Goal: Contribute content: Contribute content

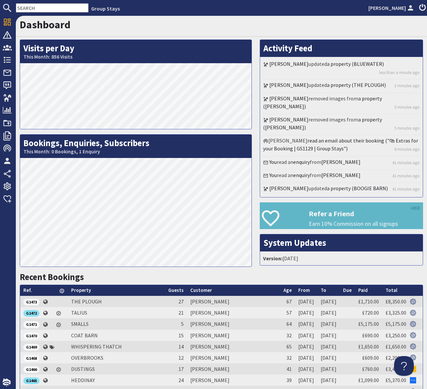
click at [33, 8] on input "text" at bounding box center [52, 7] width 73 height 9
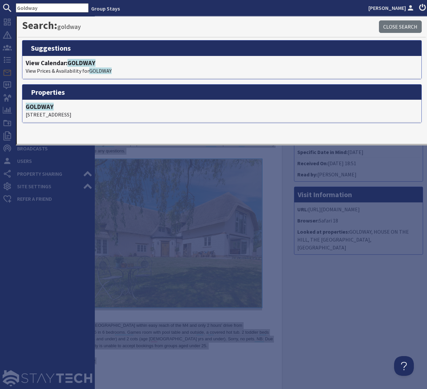
click at [21, 256] on div at bounding box center [47, 298] width 95 height 184
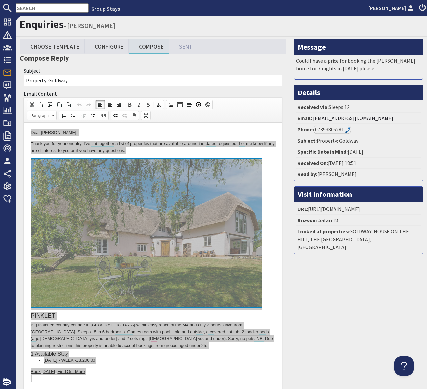
scroll to position [1, 0]
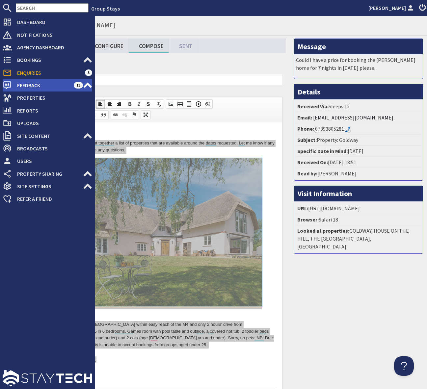
click at [62, 85] on span "Feedback" at bounding box center [43, 85] width 62 height 11
type textarea "<p>Dear [PERSON_NAME],</p> <p>Thank you for your enquiry. I&#39;ve put together…"
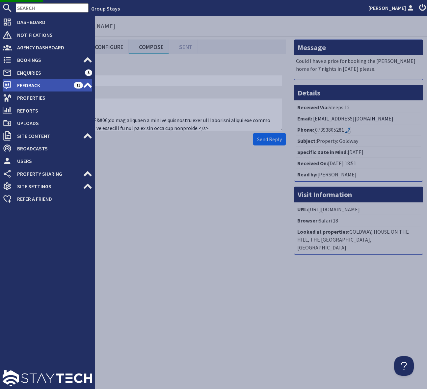
scroll to position [0, 0]
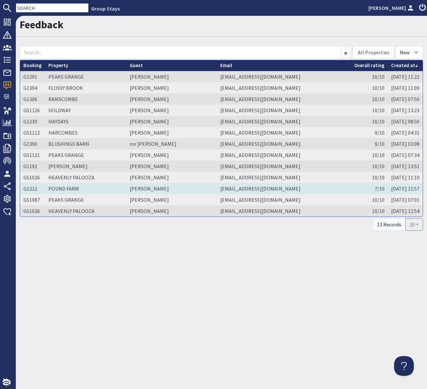
click at [140, 188] on td "[PERSON_NAME]" at bounding box center [171, 188] width 91 height 11
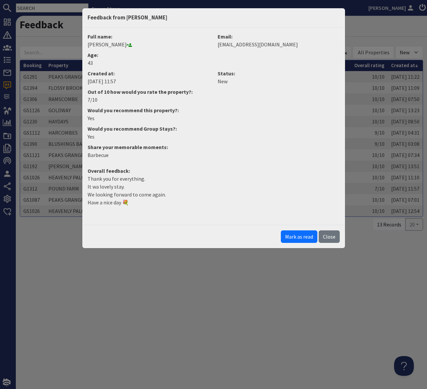
click at [130, 201] on p "Thank you for everything. It wa lovely stay. We looking forward to come again. …" at bounding box center [214, 191] width 252 height 32
drag, startPoint x: 133, startPoint y: 201, endPoint x: 84, endPoint y: 179, distance: 53.5
click at [84, 179] on dd "Thank you for everything. It wa lovely stay. We looking forward to come again. …" at bounding box center [214, 193] width 260 height 37
copy p "Thank you for everything. It wa lovely stay. We looking forward to come again. …"
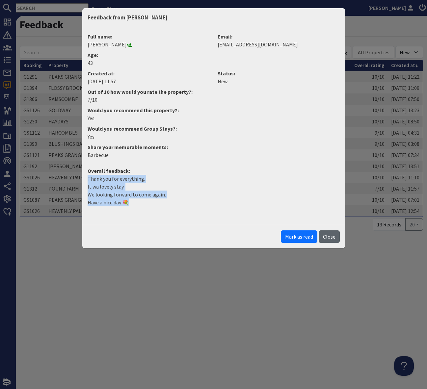
click at [331, 240] on button "Close" at bounding box center [329, 237] width 21 height 13
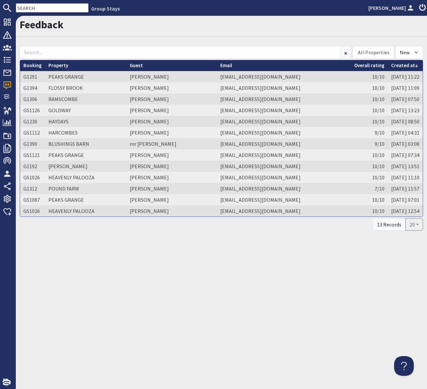
click at [38, 9] on input "text" at bounding box center [52, 7] width 73 height 9
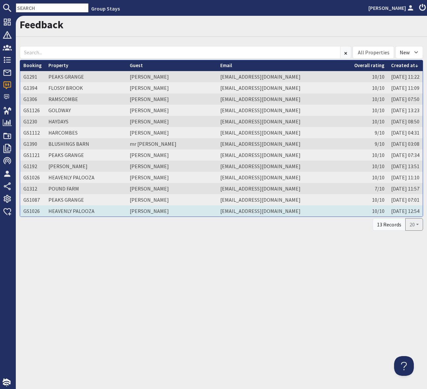
click at [145, 213] on td "[PERSON_NAME]" at bounding box center [171, 211] width 91 height 11
click at [145, 213] on body "Group Stays [PERSON_NAME] Dashboard Notifications 0 Agency Dashboard Bookings 0…" at bounding box center [213, 194] width 427 height 389
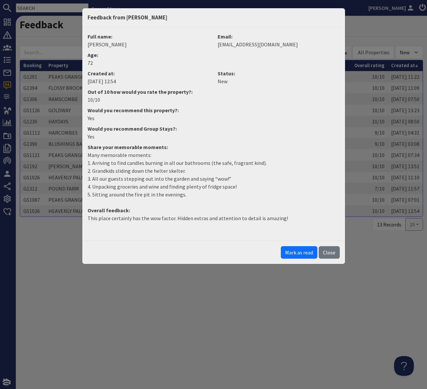
click at [275, 233] on div "Full name: [PERSON_NAME] Email: [EMAIL_ADDRESS][DOMAIN_NAME] Age: [DEMOGRAPHIC_…" at bounding box center [213, 133] width 263 height 213
click at [209, 171] on p "Many memorable moments: 1. Arriving to find candles burning in all our bathroom…" at bounding box center [214, 174] width 252 height 47
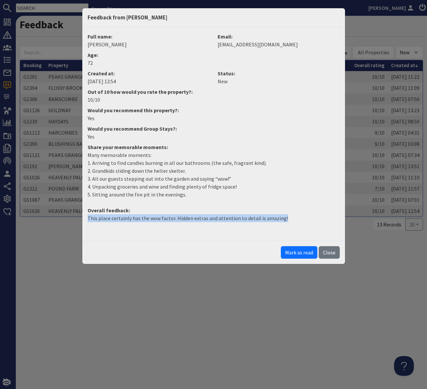
drag, startPoint x: 295, startPoint y: 219, endPoint x: 79, endPoint y: 222, distance: 216.1
click at [79, 222] on div "Feedback from [PERSON_NAME] Full name: [PERSON_NAME] Email: [EMAIL_ADDRESS][DOM…" at bounding box center [213, 194] width 427 height 389
copy p "This place certainly has the wow factor. Hidden extras and attention to detail …"
drag, startPoint x: 330, startPoint y: 254, endPoint x: 333, endPoint y: 229, distance: 24.9
click at [330, 254] on button "Close" at bounding box center [329, 252] width 21 height 13
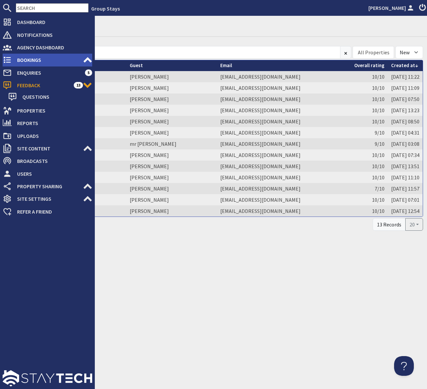
click at [37, 59] on span "Bookings" at bounding box center [47, 60] width 71 height 11
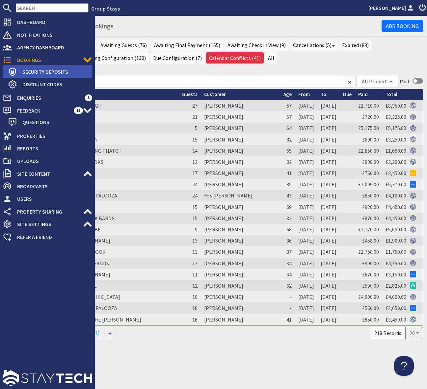
click at [50, 70] on span "Security Deposits" at bounding box center [54, 72] width 75 height 11
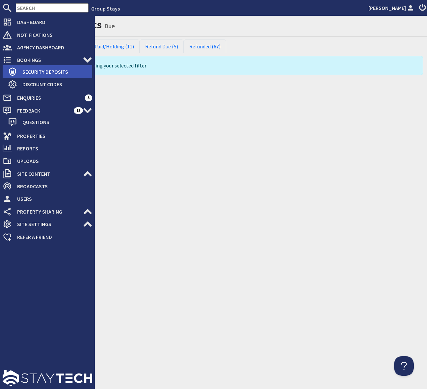
click at [51, 70] on span "Security Deposits" at bounding box center [54, 72] width 75 height 11
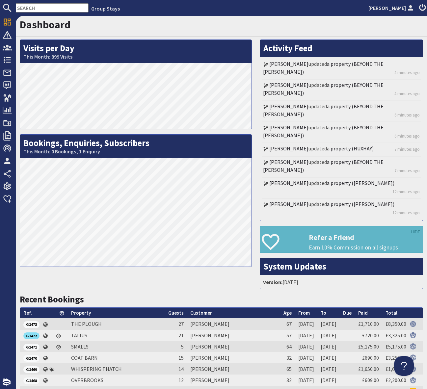
click at [21, 9] on input "text" at bounding box center [52, 7] width 73 height 9
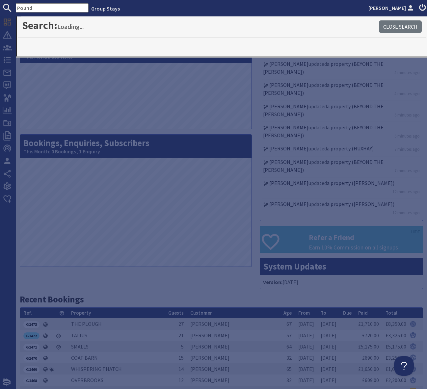
scroll to position [1, 0]
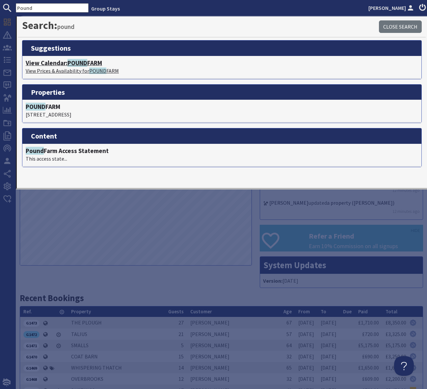
type input "Pound"
click at [78, 62] on span "POUND" at bounding box center [78, 63] width 20 height 8
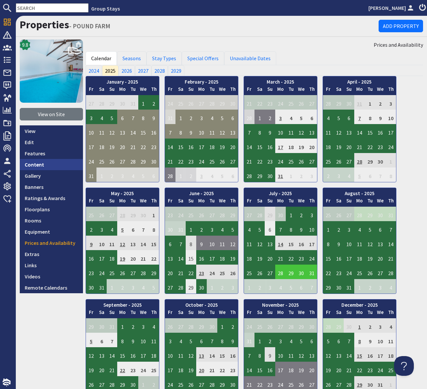
click at [43, 163] on link "Content" at bounding box center [51, 164] width 63 height 11
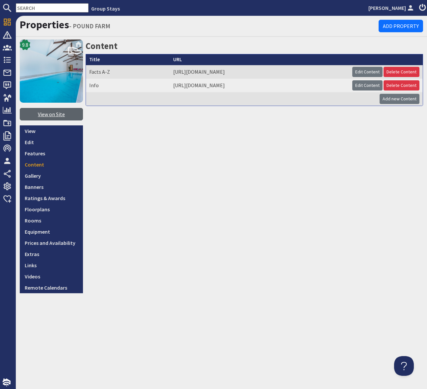
click at [50, 116] on link "View on Site" at bounding box center [51, 114] width 63 height 13
click at [26, 5] on input "text" at bounding box center [52, 7] width 73 height 9
click at [25, 6] on input "text" at bounding box center [52, 7] width 73 height 9
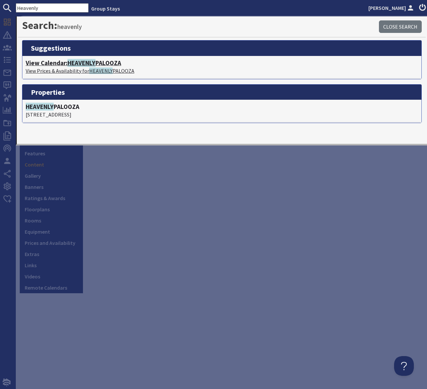
type input "Heavenly"
click at [96, 62] on span "HEAVENLY" at bounding box center [82, 63] width 28 height 8
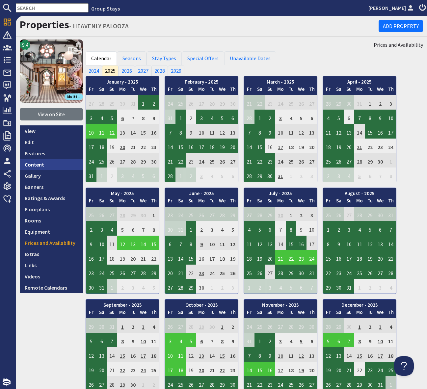
click at [33, 163] on link "Content" at bounding box center [51, 164] width 63 height 11
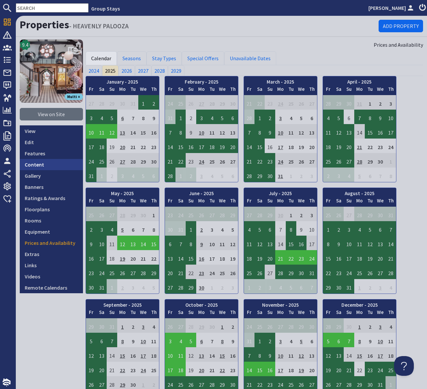
click at [33, 163] on link "Content" at bounding box center [51, 164] width 63 height 11
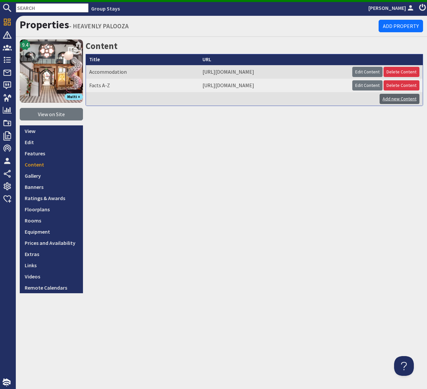
click at [394, 99] on link "Add new Content" at bounding box center [400, 99] width 40 height 10
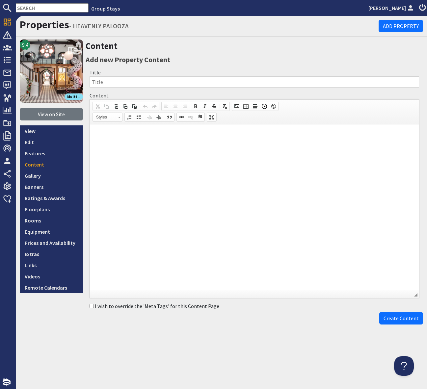
click at [104, 83] on input "Title" at bounding box center [255, 81] width 330 height 11
type input "Reviews"
click at [108, 134] on p at bounding box center [254, 134] width 316 height 7
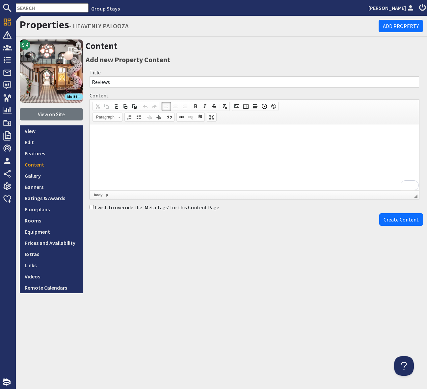
click at [100, 132] on p "To enrich screen reader interactions, please activate Accessibility in Grammarl…" at bounding box center [254, 134] width 316 height 7
drag, startPoint x: 317, startPoint y: 136, endPoint x: 163, endPoint y: 253, distance: 193.7
click at [90, 128] on html "10/10 - This place certainly has the wow factor. Hidden extras and attention to…" at bounding box center [254, 134] width 329 height 20
click at [391, 222] on span "Create Content" at bounding box center [401, 219] width 35 height 7
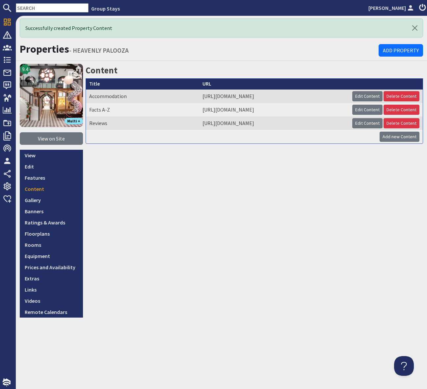
click at [107, 265] on div "Content Title URL Accommodation https://www.groupstays.co.uk/properties/heavenl…" at bounding box center [255, 191] width 338 height 254
click at [41, 213] on link "Banners" at bounding box center [51, 211] width 63 height 11
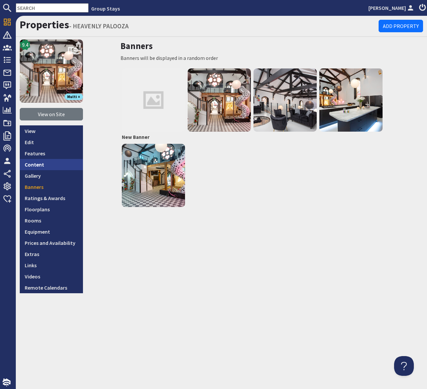
click at [44, 165] on link "Content" at bounding box center [51, 164] width 63 height 11
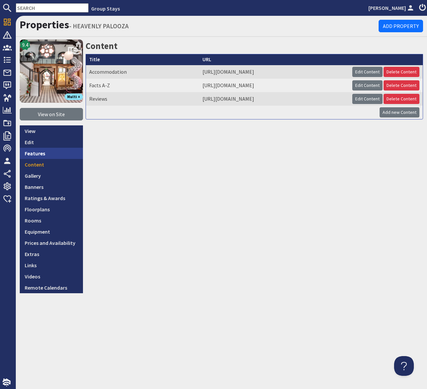
click at [45, 151] on link "Features" at bounding box center [51, 153] width 63 height 11
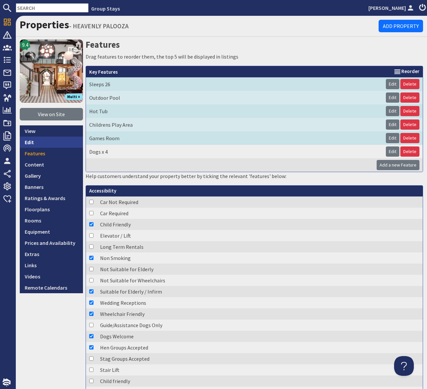
click at [41, 143] on link "Edit" at bounding box center [51, 142] width 63 height 11
